Goal: Task Accomplishment & Management: Complete application form

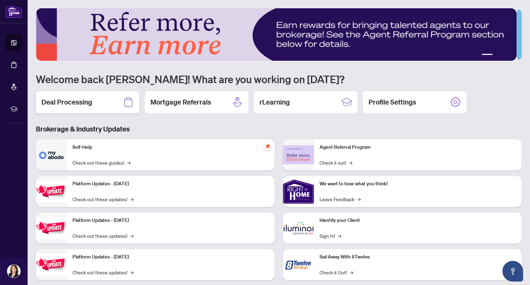
click at [63, 102] on h2 "Deal Processing" at bounding box center [66, 102] width 51 height 10
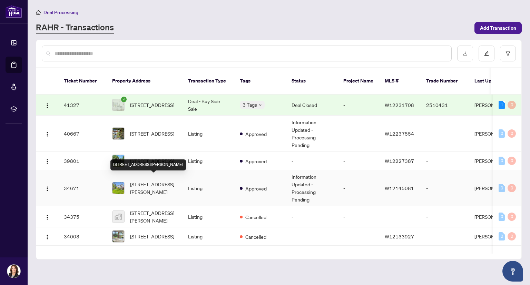
click at [147, 180] on span "[STREET_ADDRESS][PERSON_NAME]" at bounding box center [153, 187] width 47 height 15
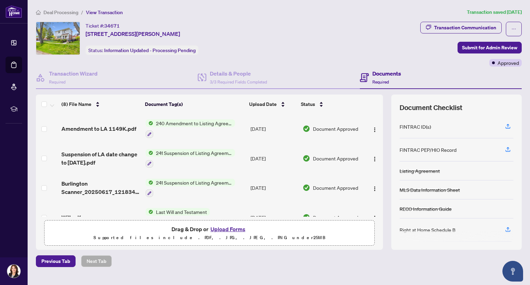
click at [218, 229] on button "Upload Forms" at bounding box center [227, 228] width 39 height 9
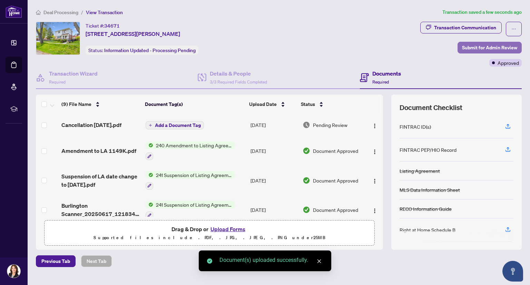
click at [473, 45] on span "Submit for Admin Review" at bounding box center [489, 47] width 55 height 11
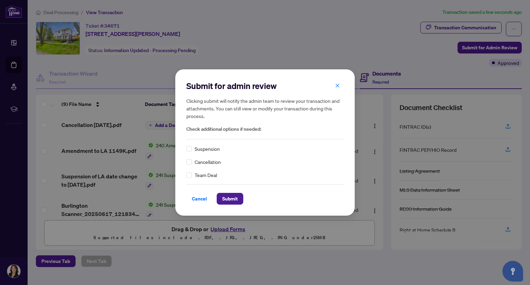
click at [468, 46] on div "Submit for admin review Clicking submit will notify the admin team to review yo…" at bounding box center [265, 142] width 530 height 285
click at [232, 197] on span "Submit" at bounding box center [230, 198] width 16 height 11
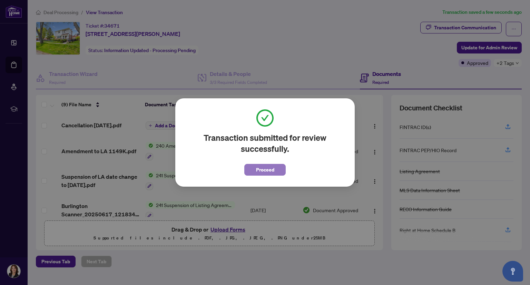
click at [260, 169] on span "Proceed" at bounding box center [265, 169] width 18 height 11
